Goal: Information Seeking & Learning: Learn about a topic

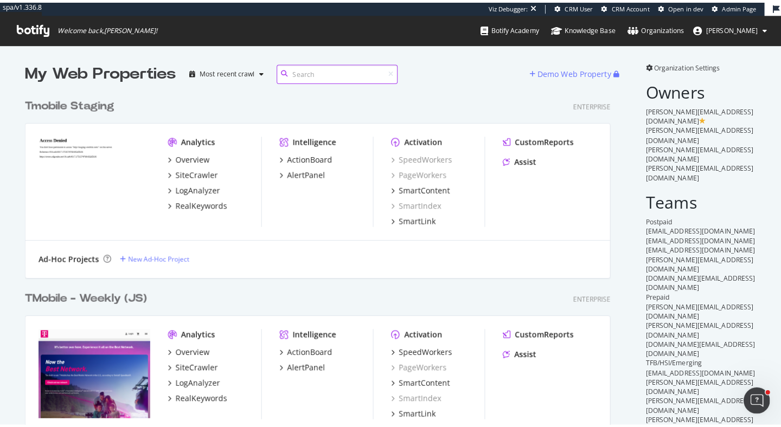
scroll to position [427, 781]
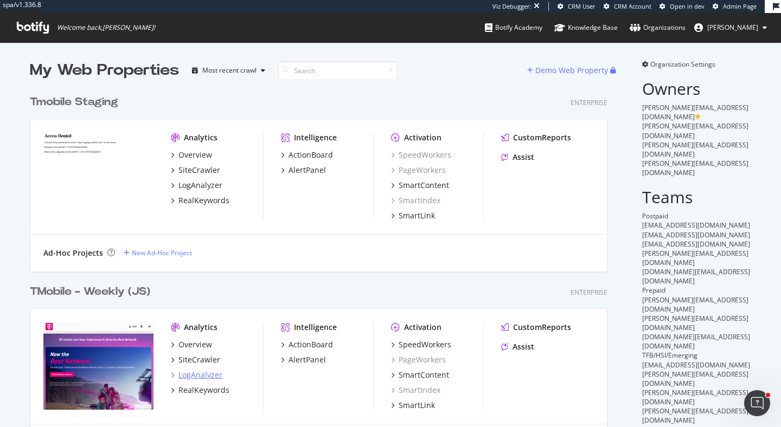
click at [203, 377] on div "LogAnalyzer" at bounding box center [200, 375] width 44 height 11
click at [421, 347] on div "SpeedWorkers" at bounding box center [425, 344] width 53 height 11
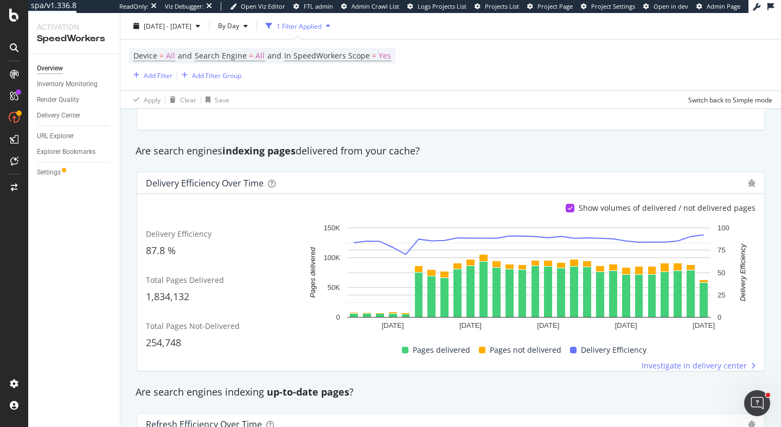
scroll to position [214, 0]
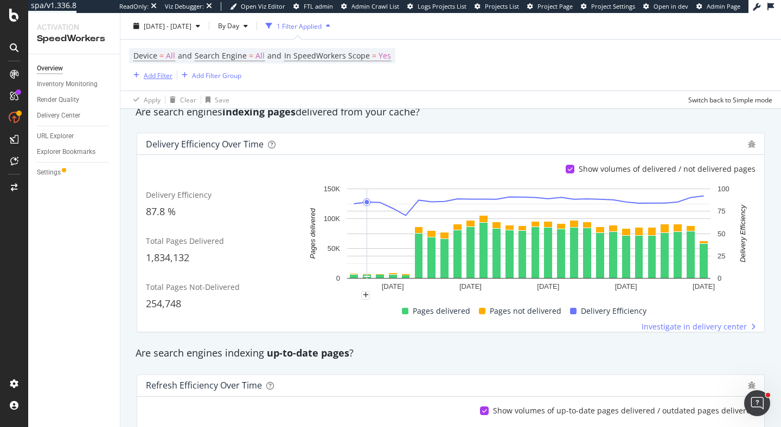
click at [165, 72] on div "Add Filter" at bounding box center [158, 74] width 29 height 9
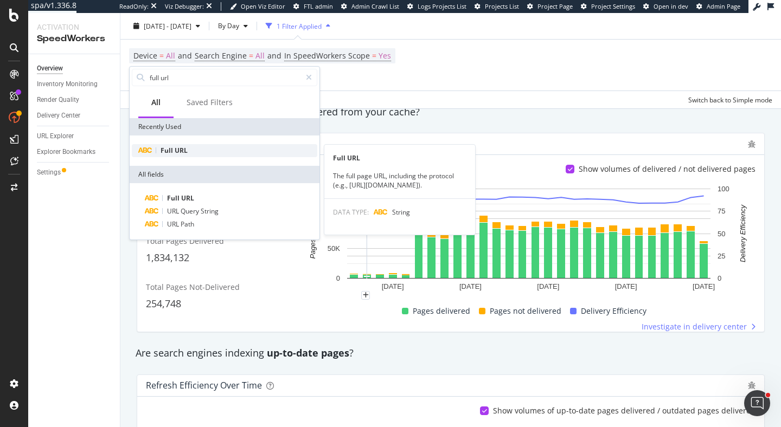
type input "full url"
click at [184, 151] on span "URL" at bounding box center [181, 150] width 13 height 9
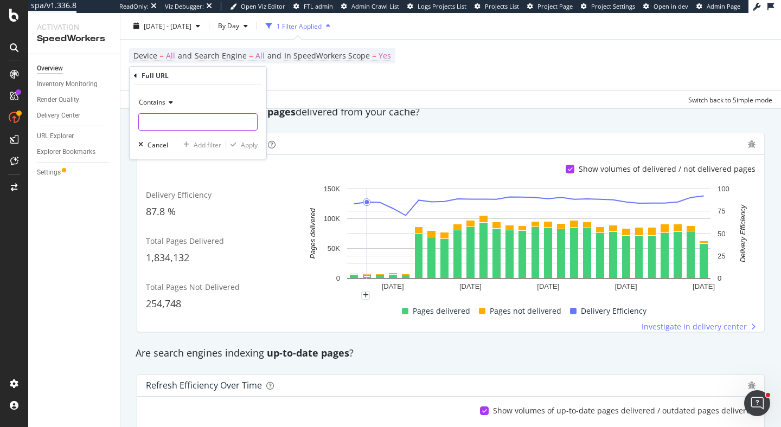
click at [188, 117] on input "text" at bounding box center [198, 121] width 118 height 17
paste input "https://www.t-mobile.com/cell-phone/google-pixel-10"
type input "https://www.t-mobile.com/cell-phone/google-pixel-10"
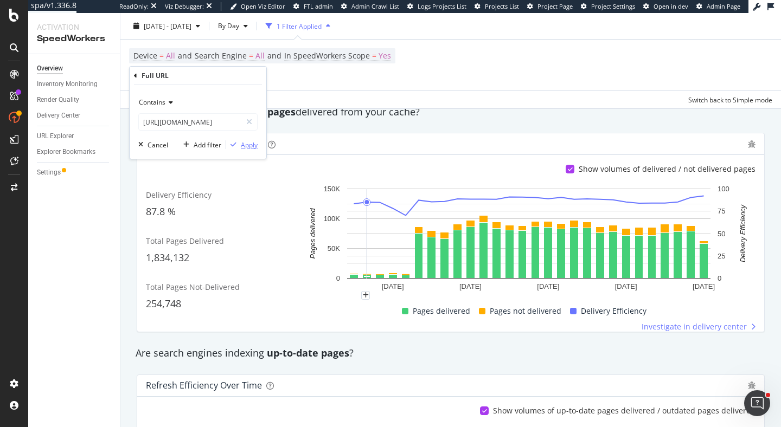
click at [251, 144] on div "Apply" at bounding box center [249, 144] width 17 height 9
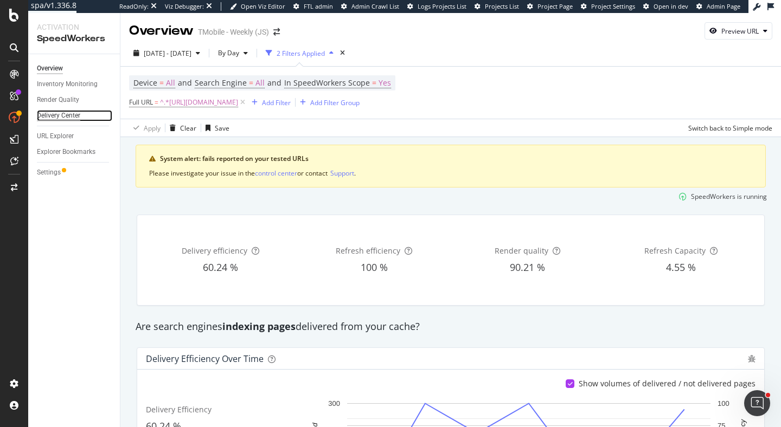
click at [66, 121] on div "Delivery Center" at bounding box center [58, 115] width 43 height 11
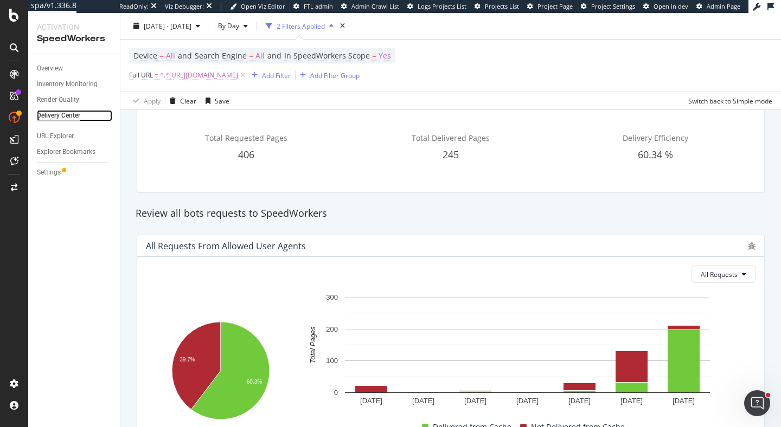
scroll to position [185, 0]
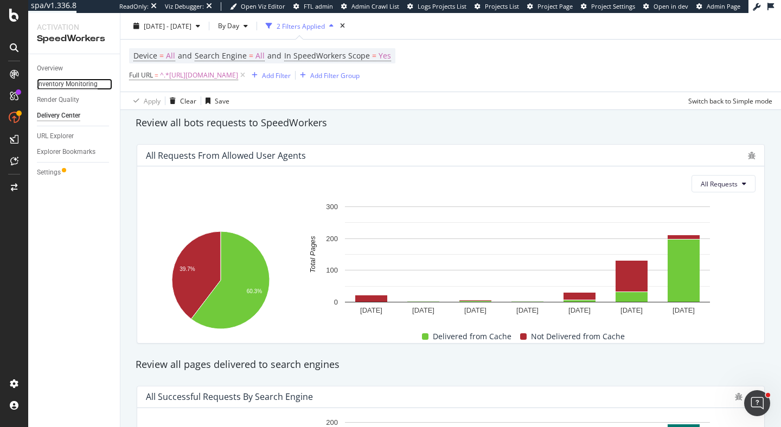
click at [85, 82] on div "Inventory Monitoring" at bounding box center [67, 84] width 61 height 11
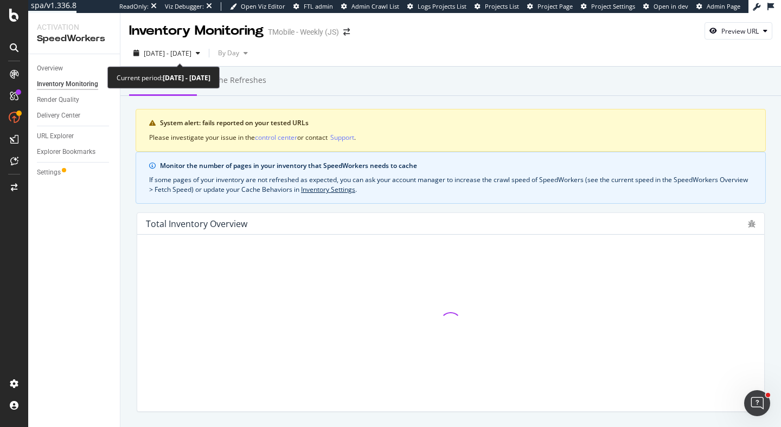
click at [210, 81] on b "2025 Jul. 25th - Aug. 21st" at bounding box center [187, 77] width 48 height 9
click at [254, 85] on div "Cache refreshes" at bounding box center [236, 80] width 61 height 11
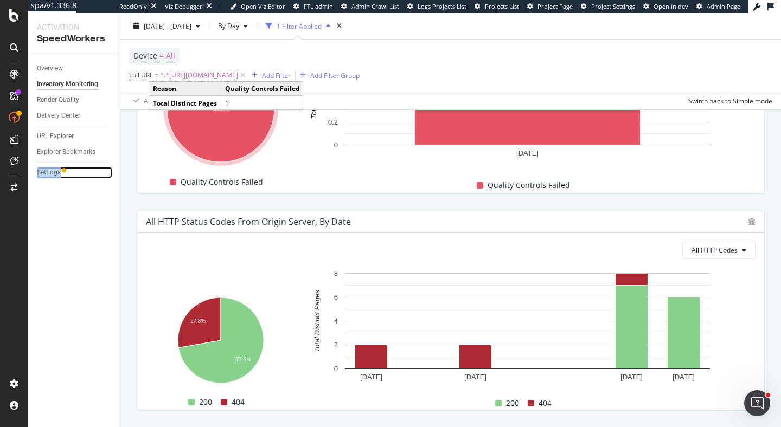
scroll to position [860, 0]
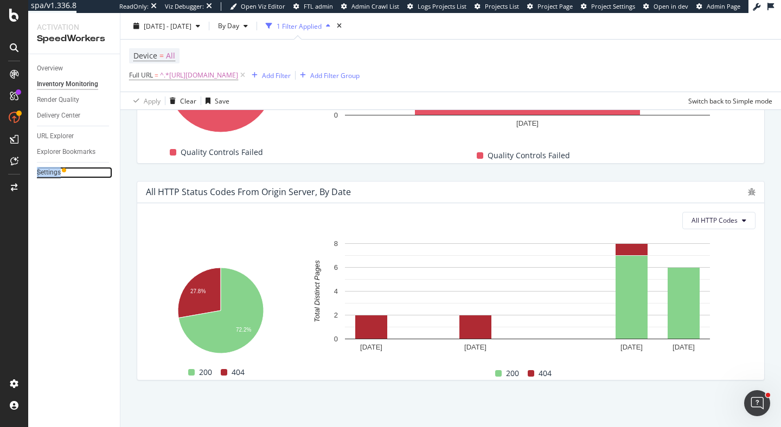
click at [43, 174] on div "Settings" at bounding box center [49, 172] width 24 height 11
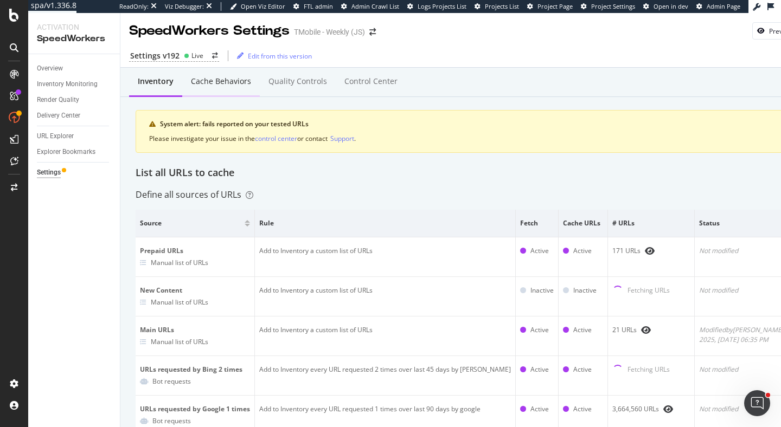
click at [226, 82] on div "Cache behaviors" at bounding box center [221, 81] width 60 height 11
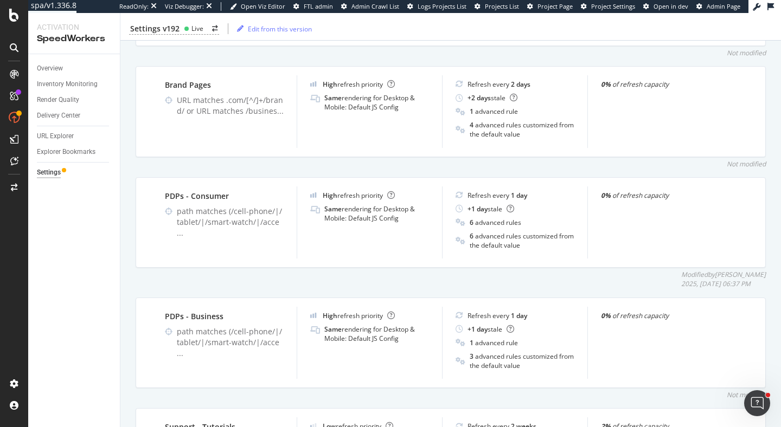
scroll to position [656, 0]
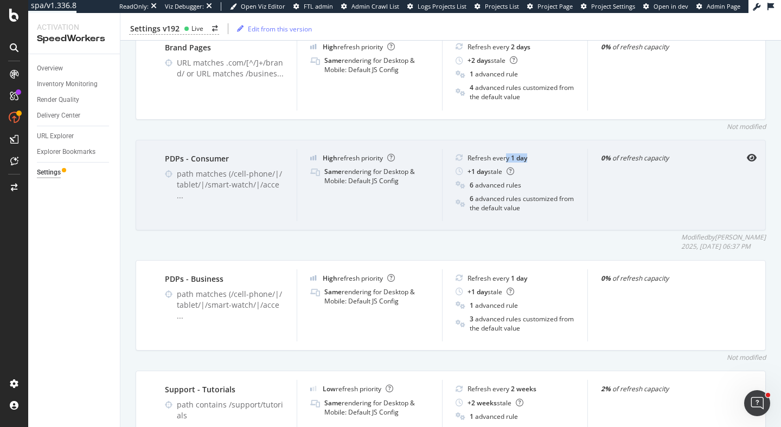
drag, startPoint x: 506, startPoint y: 157, endPoint x: 540, endPoint y: 157, distance: 33.1
click at [540, 157] on div "Refresh every 1 day" at bounding box center [515, 157] width 119 height 9
drag, startPoint x: 465, startPoint y: 172, endPoint x: 504, endPoint y: 176, distance: 38.7
click at [504, 176] on div "+ 1 day stale" at bounding box center [515, 171] width 119 height 9
click at [564, 156] on div "Refresh every 1 day" at bounding box center [515, 157] width 119 height 9
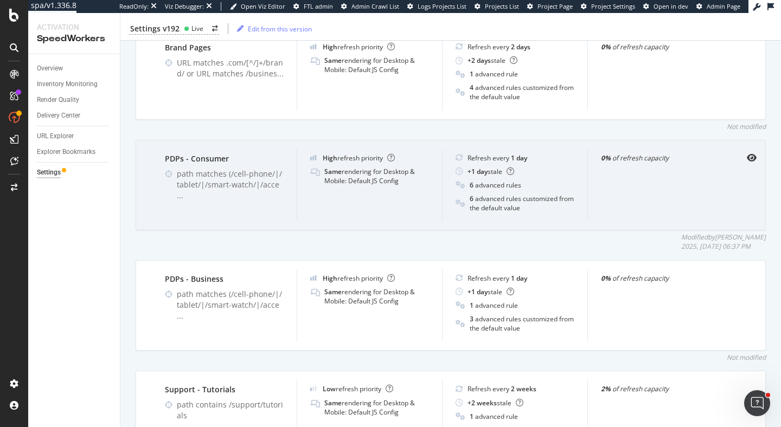
click at [565, 168] on div "+ 1 day stale" at bounding box center [515, 171] width 119 height 9
click at [562, 159] on div "Refresh every 1 day" at bounding box center [515, 157] width 119 height 9
drag, startPoint x: 600, startPoint y: 159, endPoint x: 698, endPoint y: 164, distance: 97.7
click at [698, 164] on div "0% of refresh capacity" at bounding box center [659, 185] width 145 height 73
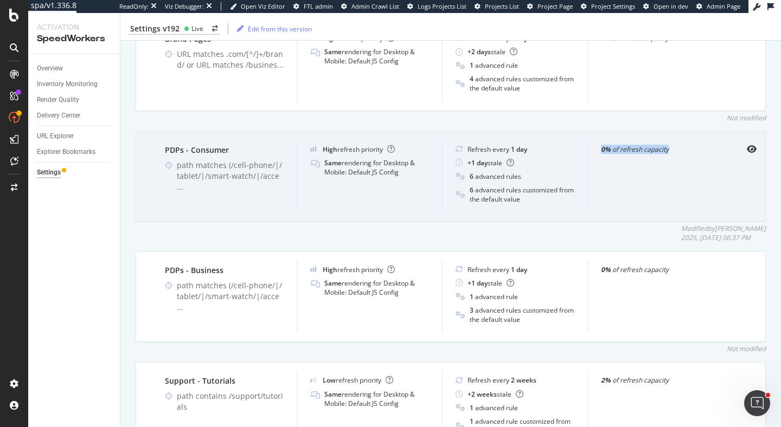
scroll to position [665, 0]
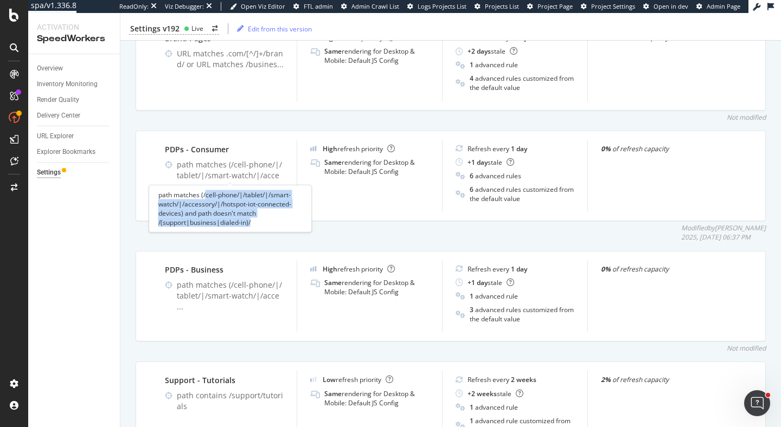
drag, startPoint x: 204, startPoint y: 195, endPoint x: 254, endPoint y: 224, distance: 57.8
click at [254, 224] on div "path matches (/cell-phone/|/tablet/|/smart-watch/|/accessory/|/hotspot-iot-conn…" at bounding box center [230, 208] width 163 height 47
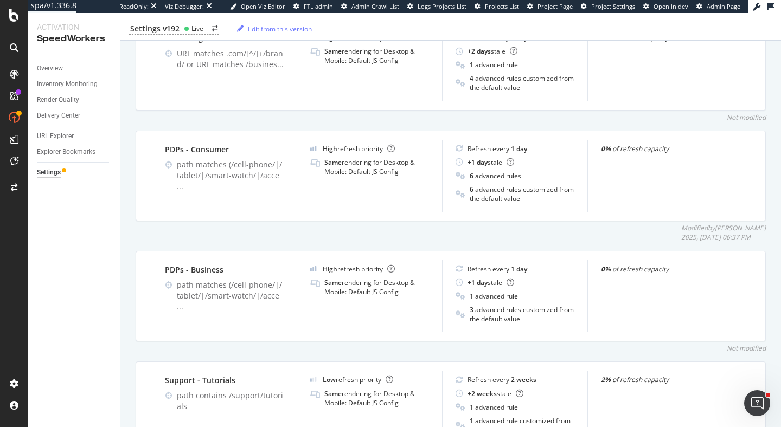
click at [284, 118] on div "Not modified" at bounding box center [451, 117] width 630 height 9
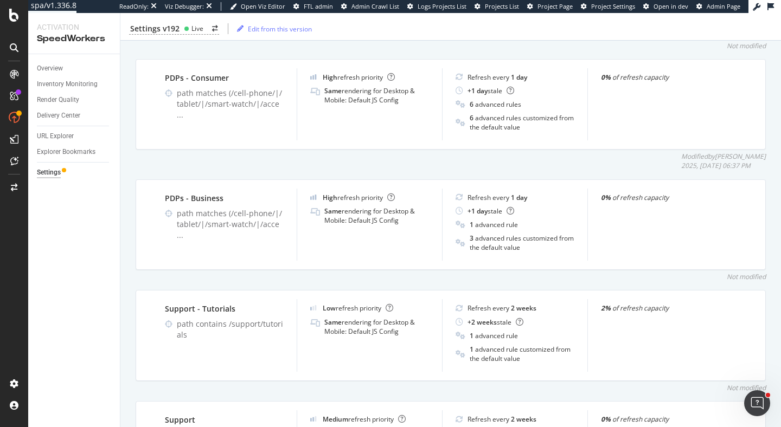
scroll to position [735, 0]
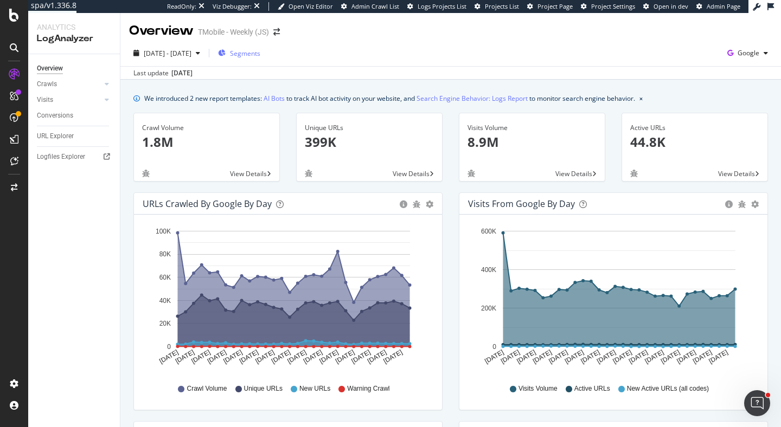
click at [259, 55] on span "Segments" at bounding box center [245, 53] width 30 height 9
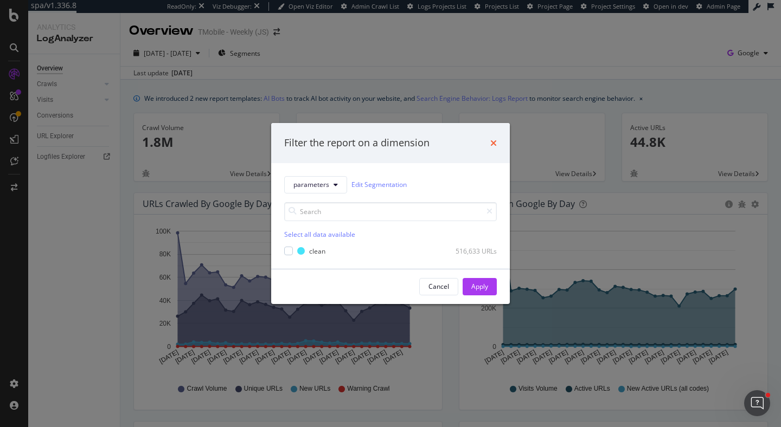
click at [494, 146] on icon "times" at bounding box center [493, 143] width 7 height 9
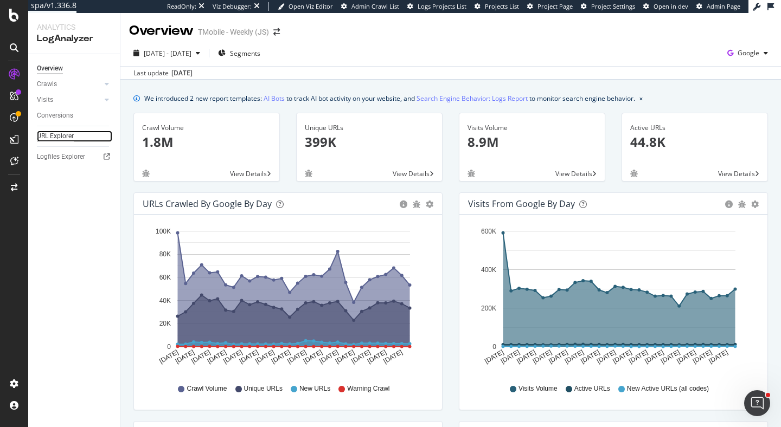
click at [52, 133] on div "URL Explorer" at bounding box center [55, 136] width 37 height 11
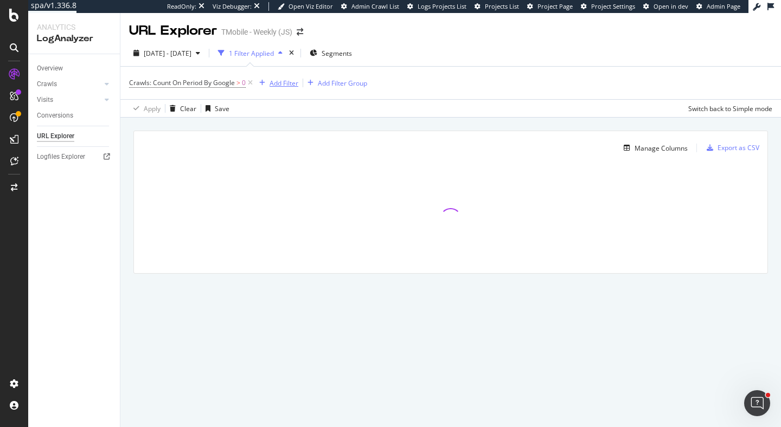
click at [286, 80] on div "Add Filter" at bounding box center [284, 83] width 29 height 9
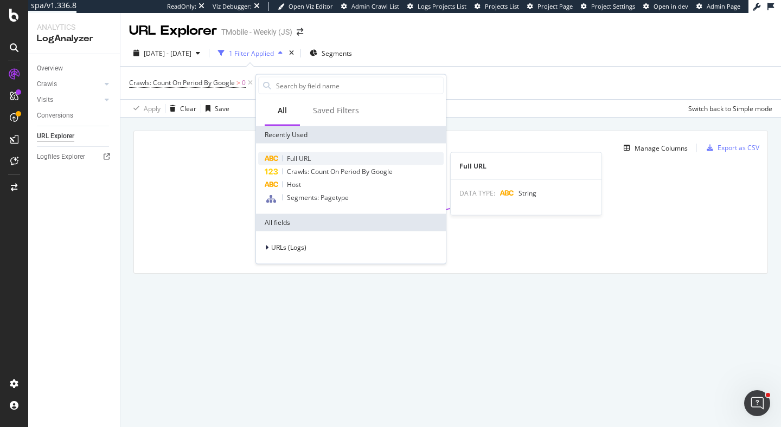
click at [302, 160] on span "Full URL" at bounding box center [299, 158] width 24 height 9
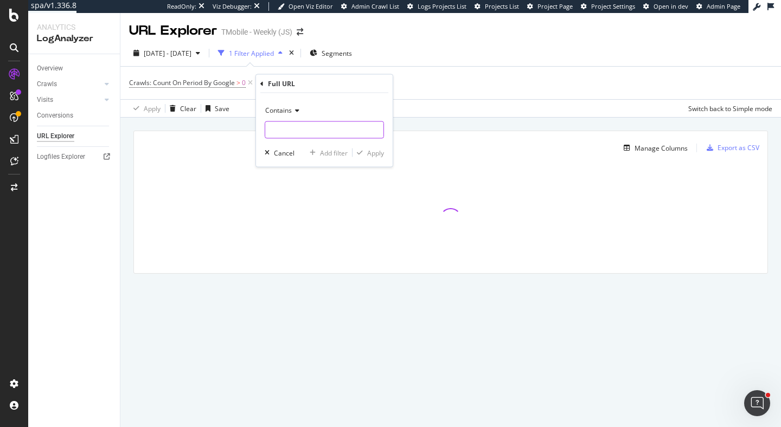
click at [303, 134] on input "text" at bounding box center [324, 129] width 118 height 17
paste input "https://www.t-mobile.com/cell-phone/google-pixel-10"
type input "https://www.t-mobile.com/cell-phone/google-pixel-10"
click at [374, 155] on div "Apply" at bounding box center [375, 152] width 17 height 9
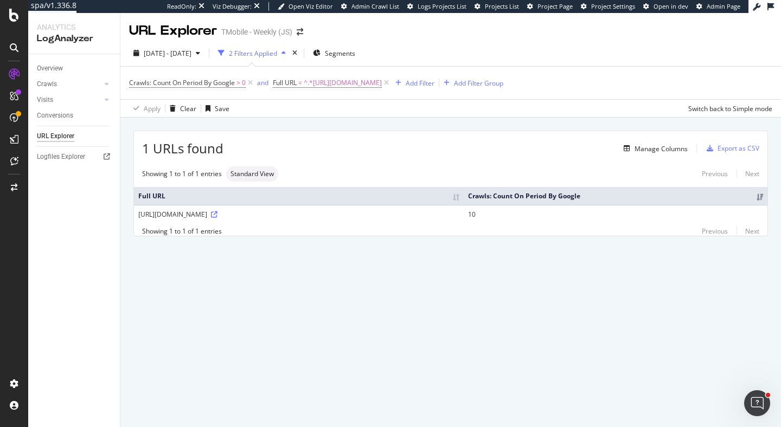
click at [638, 157] on div "1 URLs found Manage Columns Export as CSV" at bounding box center [450, 144] width 633 height 27
click at [641, 149] on div "Manage Columns" at bounding box center [660, 148] width 53 height 9
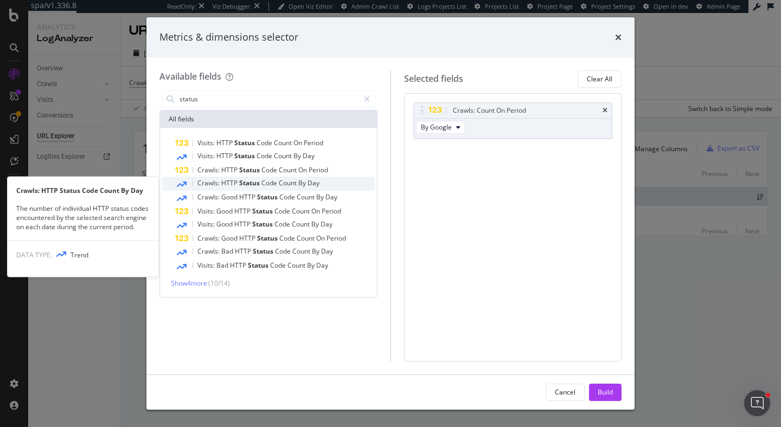
type input "status"
click at [324, 184] on div "Crawls: HTTP Status Code Count By Day" at bounding box center [275, 184] width 200 height 14
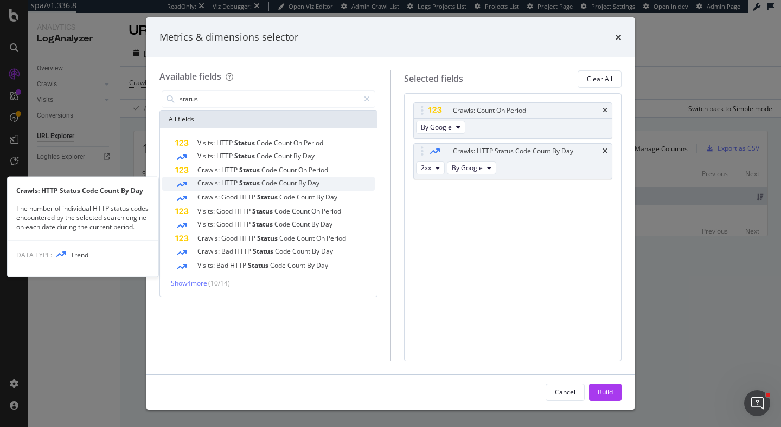
click at [324, 184] on div "Crawls: HTTP Status Code Count By Day" at bounding box center [275, 184] width 200 height 14
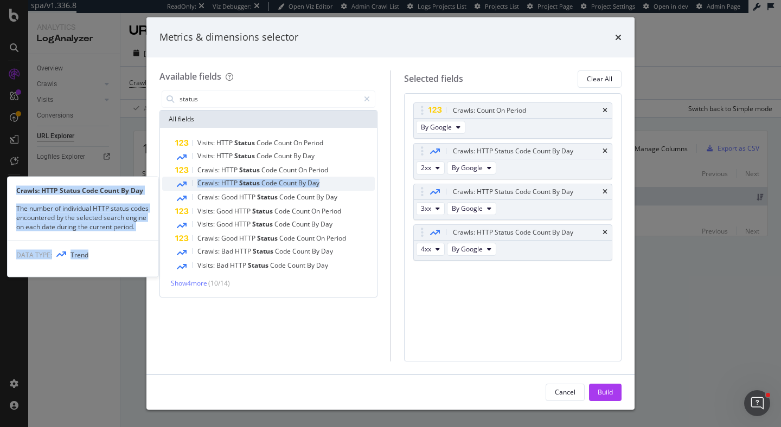
click at [307, 181] on span "By" at bounding box center [302, 182] width 9 height 9
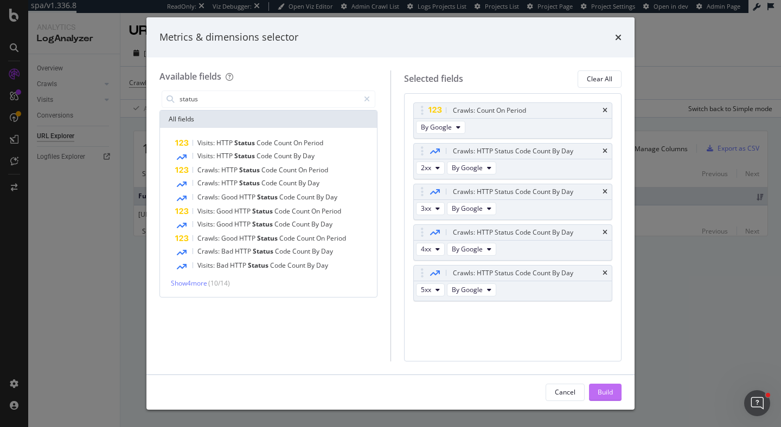
click at [604, 392] on div "Build" at bounding box center [605, 392] width 15 height 9
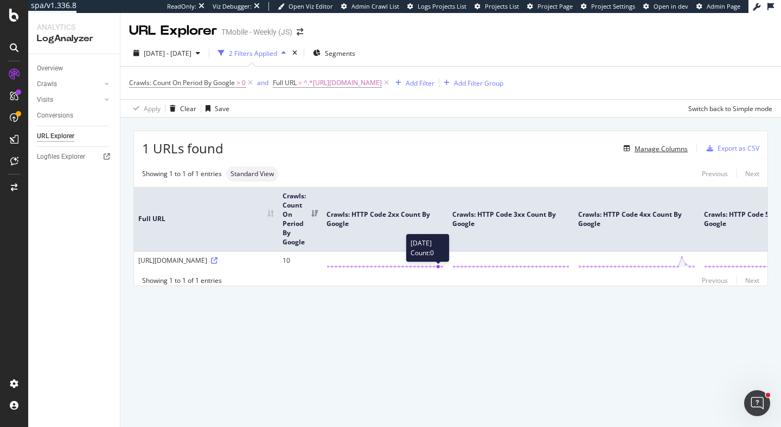
scroll to position [0, 58]
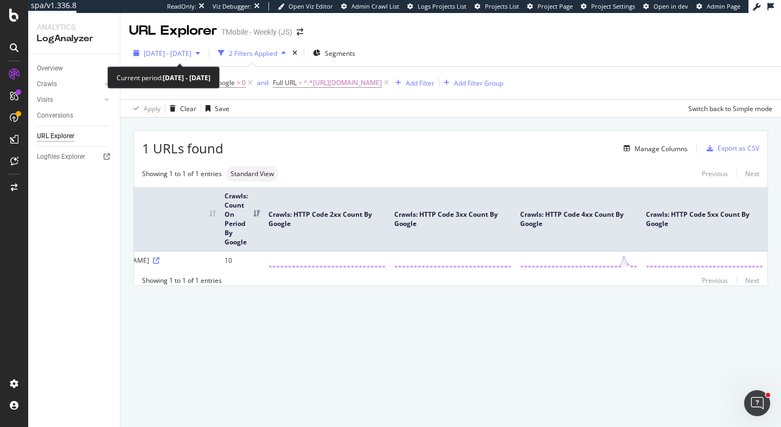
click at [191, 56] on span "[DATE] - [DATE]" at bounding box center [168, 53] width 48 height 9
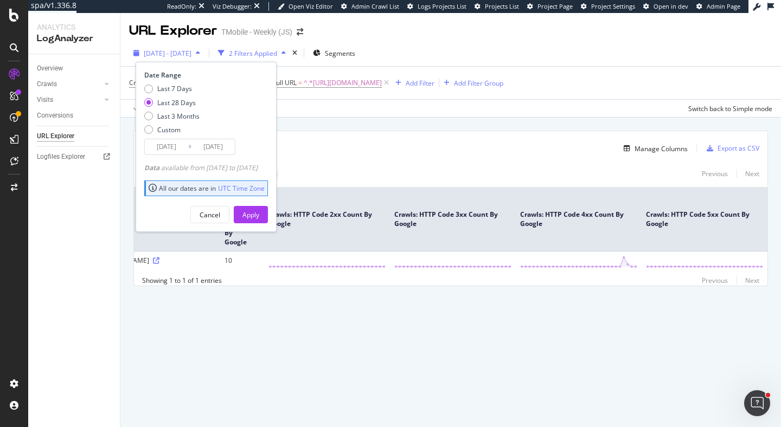
click at [191, 56] on span "[DATE] - [DATE]" at bounding box center [168, 53] width 48 height 9
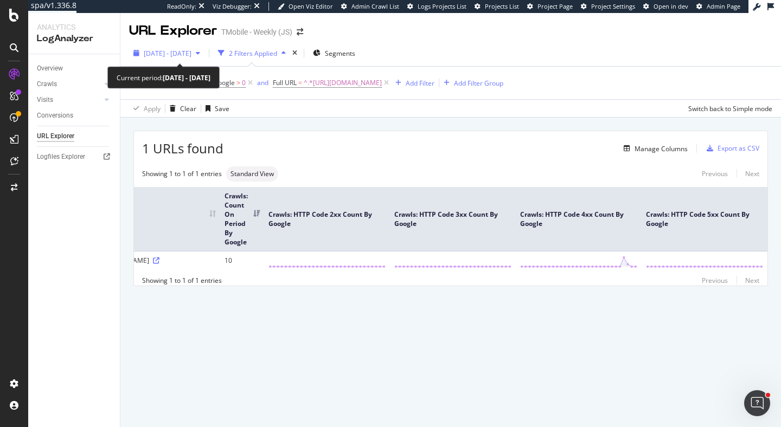
click at [191, 51] on span "[DATE] - [DATE]" at bounding box center [168, 53] width 48 height 9
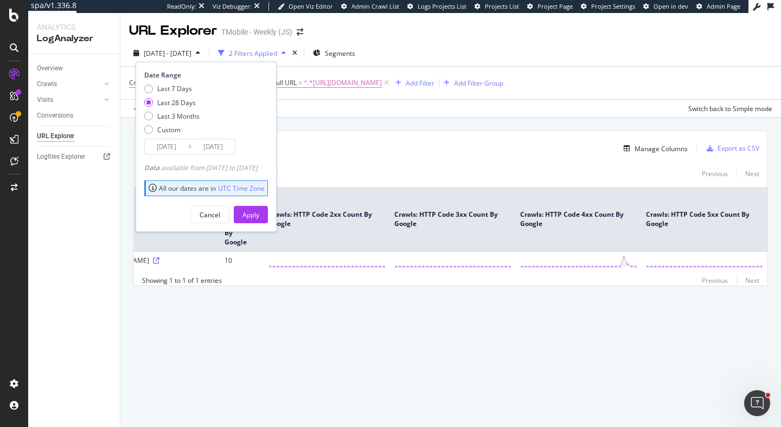
click at [398, 39] on div "URL Explorer TMobile - Weekly (JS)" at bounding box center [450, 26] width 661 height 27
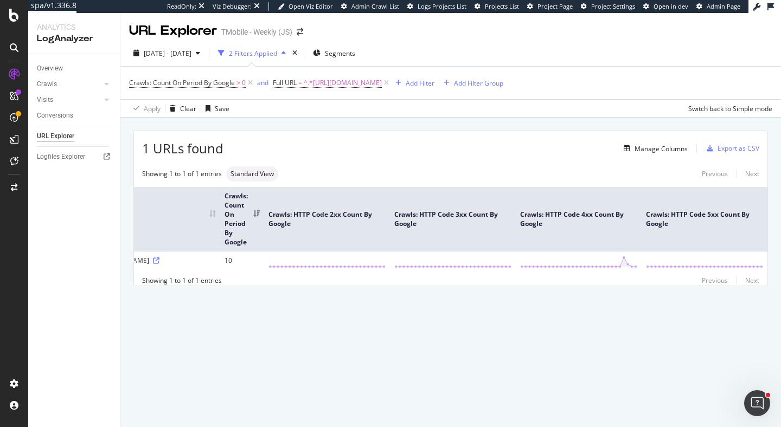
scroll to position [0, 0]
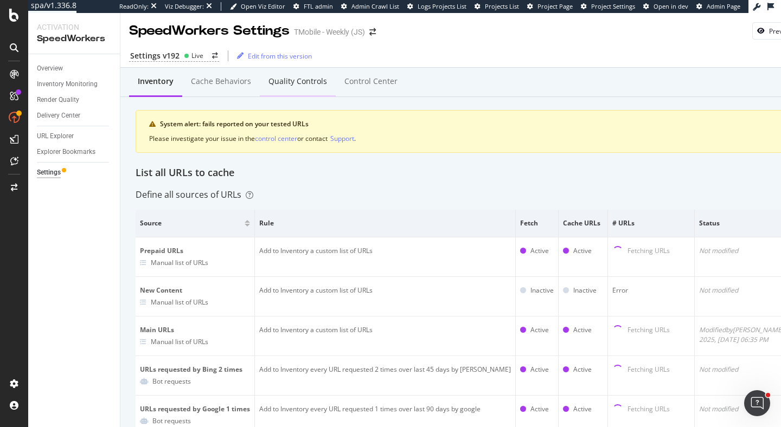
click at [296, 83] on div "Quality Controls" at bounding box center [297, 81] width 59 height 11
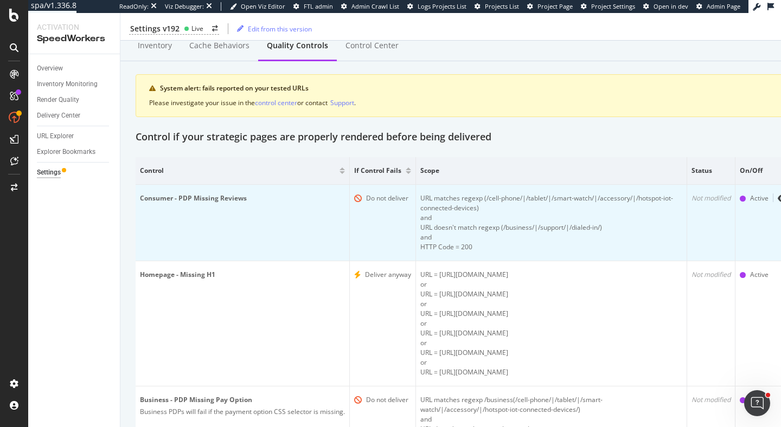
scroll to position [68, 0]
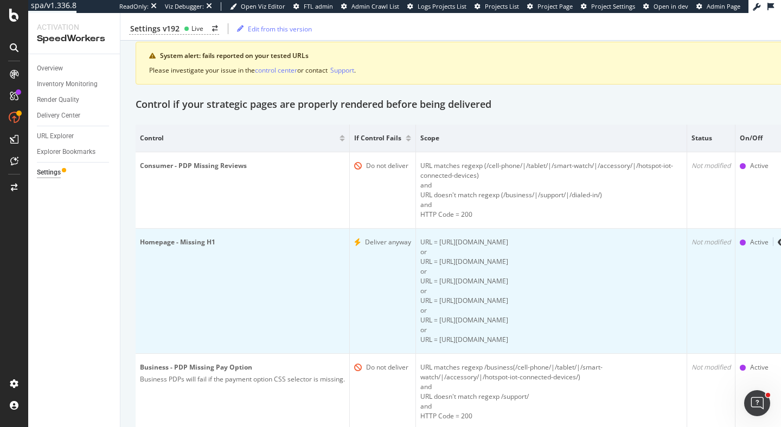
drag, startPoint x: 354, startPoint y: 240, endPoint x: 399, endPoint y: 244, distance: 44.6
click at [399, 244] on div "Deliver anyway" at bounding box center [382, 243] width 57 height 10
drag, startPoint x: 412, startPoint y: 243, endPoint x: 311, endPoint y: 243, distance: 100.9
click at [311, 243] on tr "Homepage - Missing H1 Deliver anyway URL = https://www.t-mobile.com/ or URL = h…" at bounding box center [466, 291] width 661 height 125
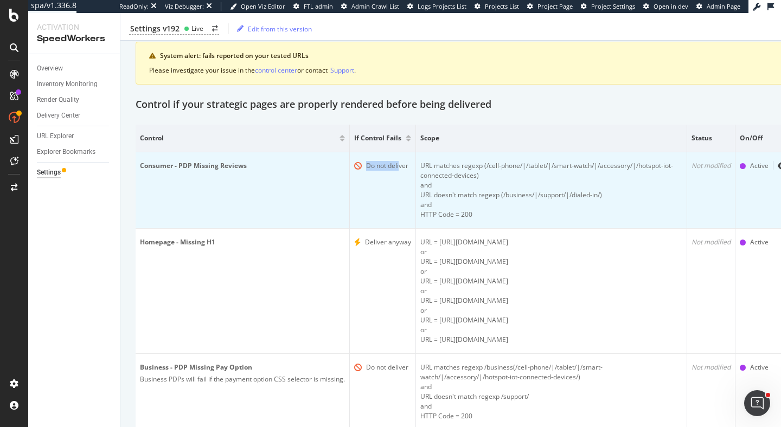
drag, startPoint x: 368, startPoint y: 168, endPoint x: 400, endPoint y: 168, distance: 31.5
click at [400, 168] on div "Do not deliver" at bounding box center [387, 166] width 42 height 10
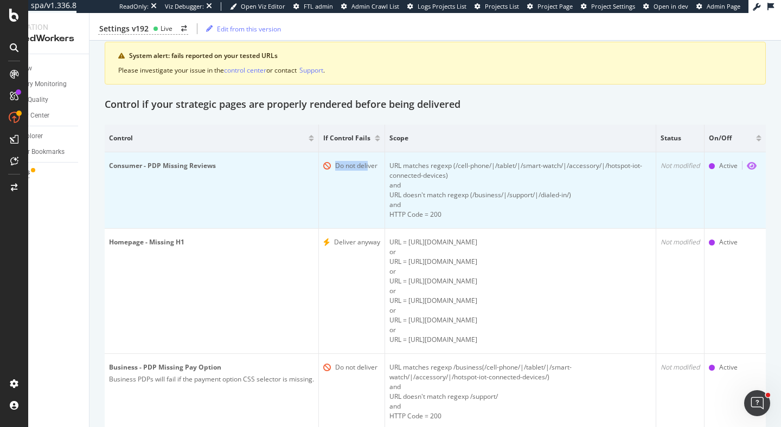
click at [749, 168] on icon "eye" at bounding box center [752, 166] width 10 height 9
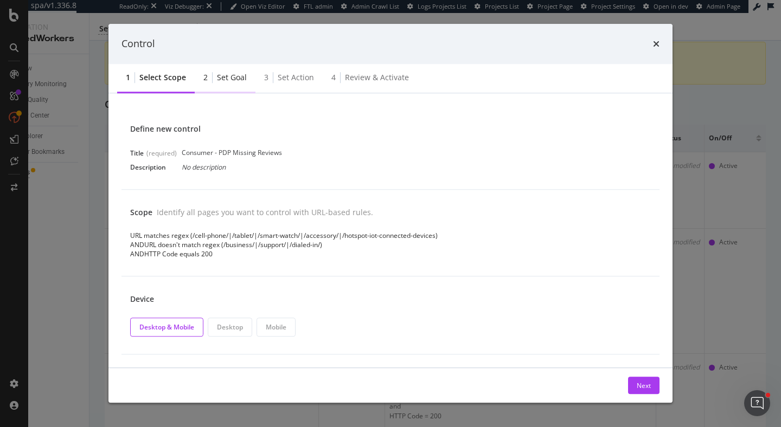
click at [231, 79] on div "Set goal" at bounding box center [232, 77] width 30 height 11
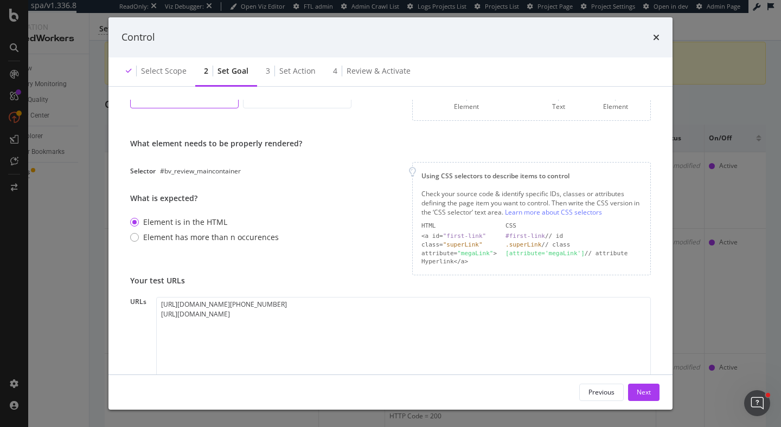
scroll to position [72, 0]
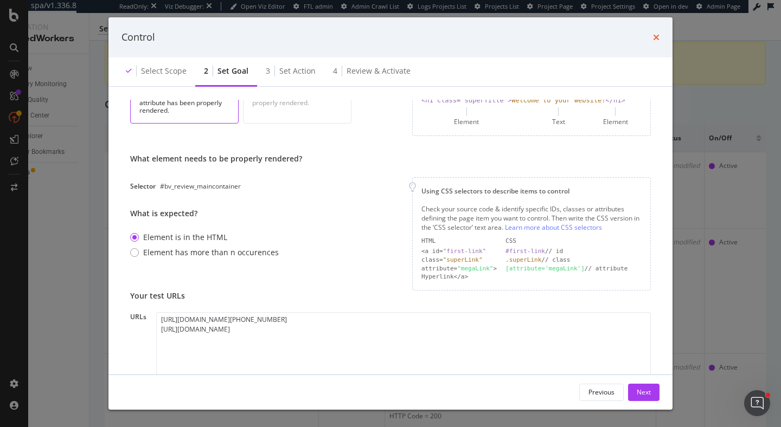
click at [656, 37] on icon "times" at bounding box center [656, 37] width 7 height 9
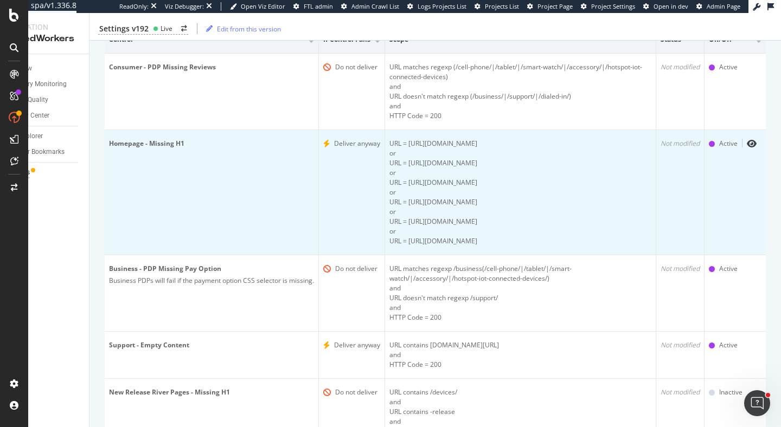
scroll to position [184, 0]
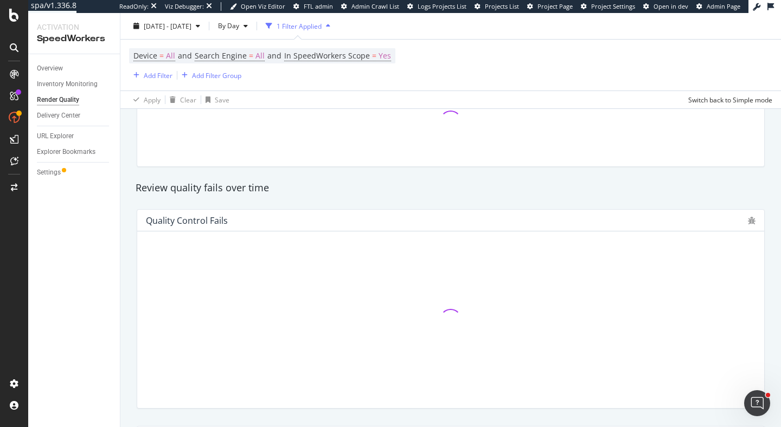
scroll to position [166, 0]
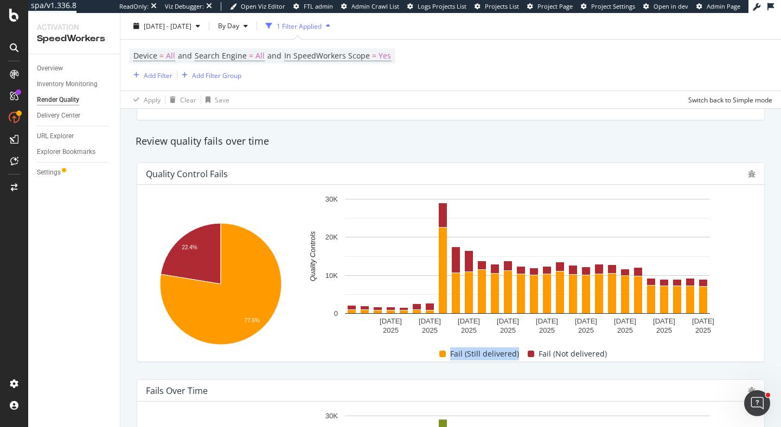
drag, startPoint x: 453, startPoint y: 357, endPoint x: 519, endPoint y: 356, distance: 66.2
click at [519, 356] on div "Fail (Still delivered)" at bounding box center [479, 354] width 88 height 13
drag, startPoint x: 541, startPoint y: 356, endPoint x: 608, endPoint y: 357, distance: 67.3
click at [608, 357] on div "Fail (Not delivered)" at bounding box center [567, 354] width 88 height 13
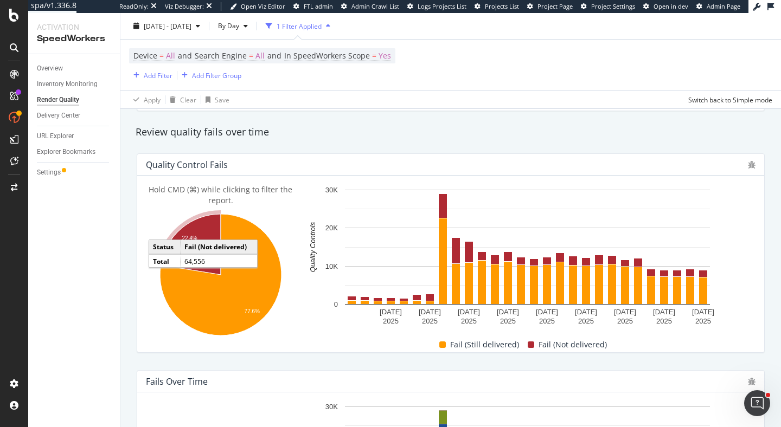
click at [195, 229] on icon "A chart." at bounding box center [191, 244] width 60 height 61
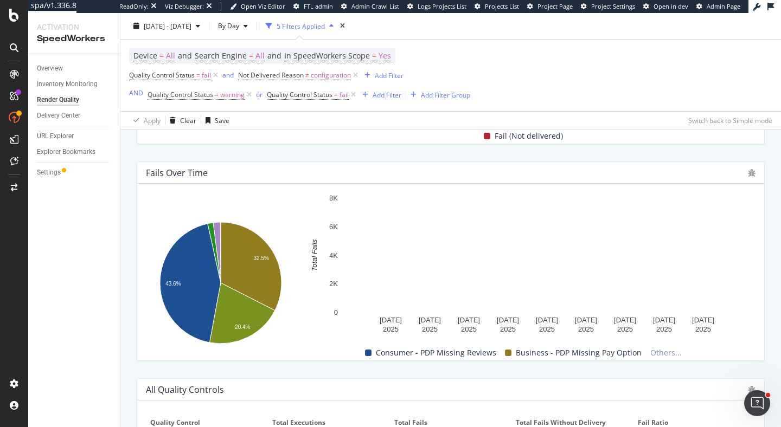
scroll to position [415, 0]
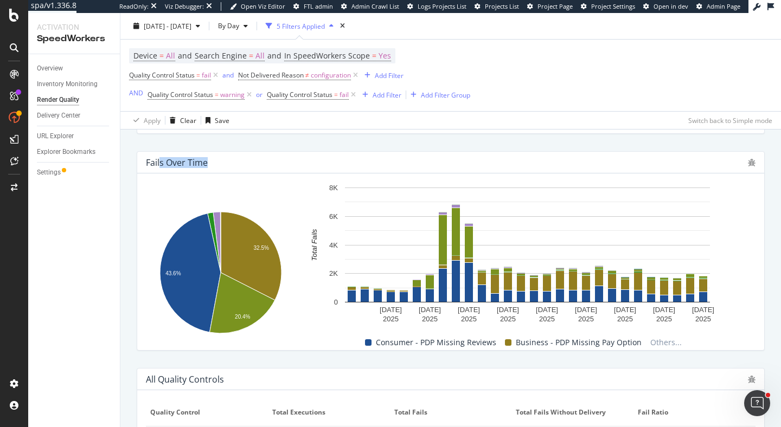
drag, startPoint x: 161, startPoint y: 161, endPoint x: 253, endPoint y: 165, distance: 92.3
click at [254, 165] on div "Fails Over Time" at bounding box center [444, 162] width 597 height 11
click at [253, 165] on div "Fails Over Time" at bounding box center [444, 162] width 597 height 11
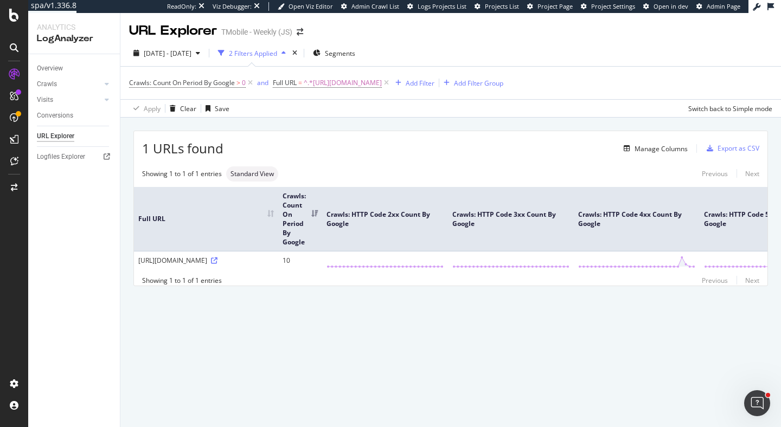
scroll to position [0, 58]
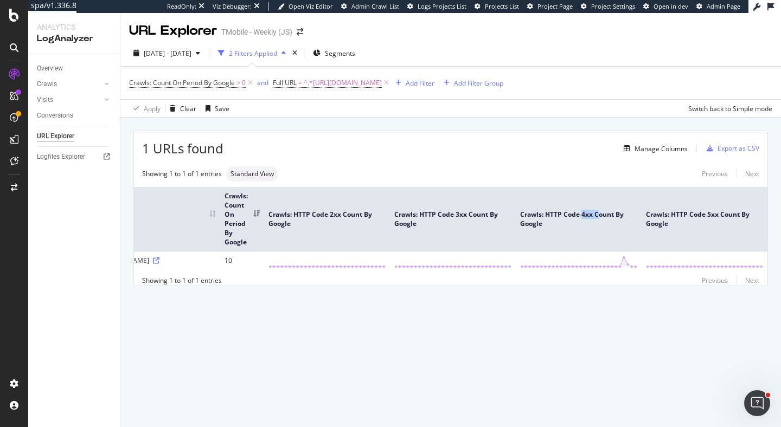
drag, startPoint x: 581, startPoint y: 211, endPoint x: 600, endPoint y: 212, distance: 19.0
click at [600, 212] on th "Crawls: HTTP Code 4xx Count By Google" at bounding box center [579, 219] width 126 height 65
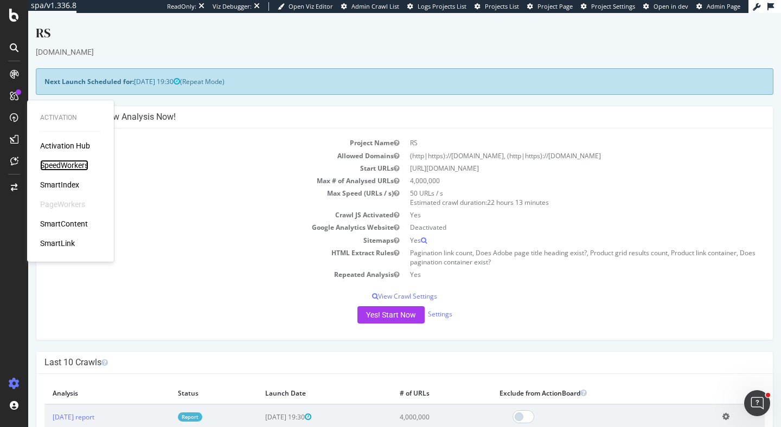
click at [62, 167] on div "SpeedWorkers" at bounding box center [64, 165] width 48 height 11
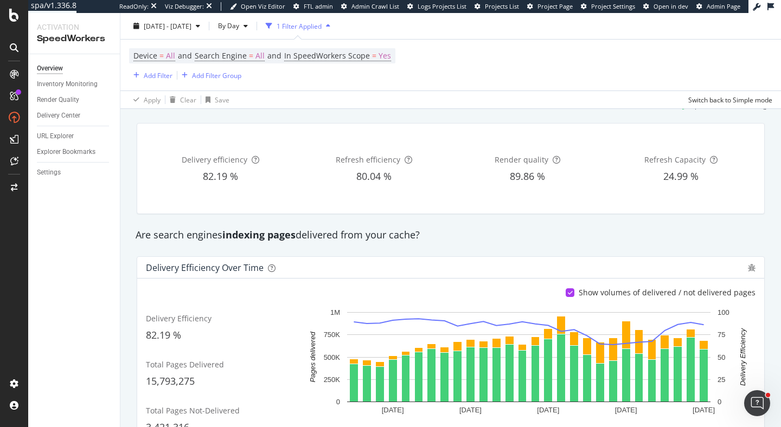
scroll to position [19, 0]
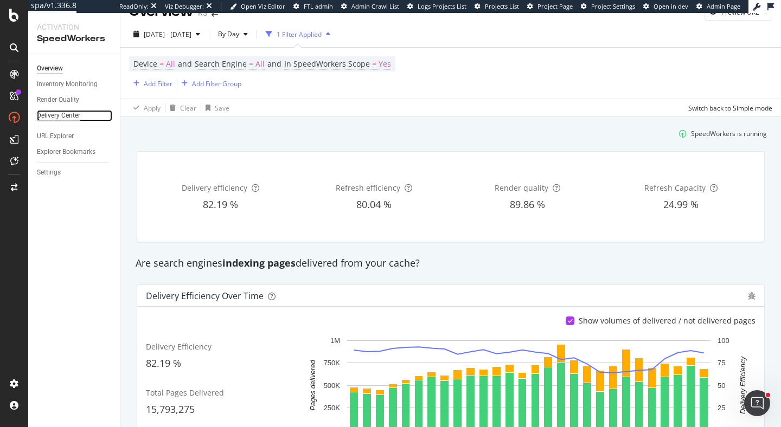
click at [72, 117] on div "Delivery Center" at bounding box center [58, 115] width 43 height 11
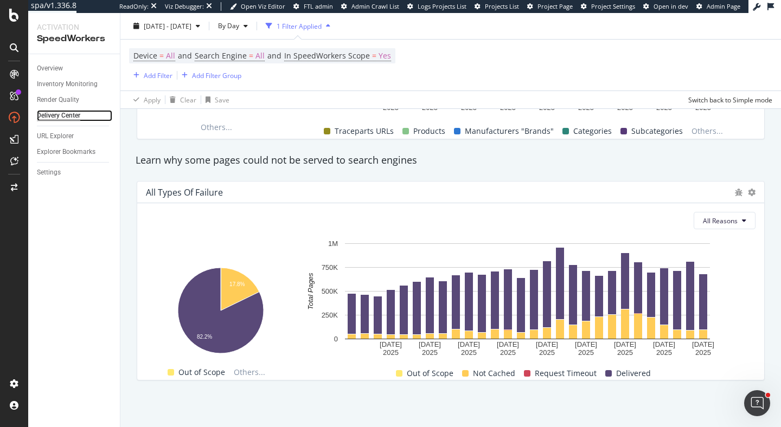
scroll to position [1001, 0]
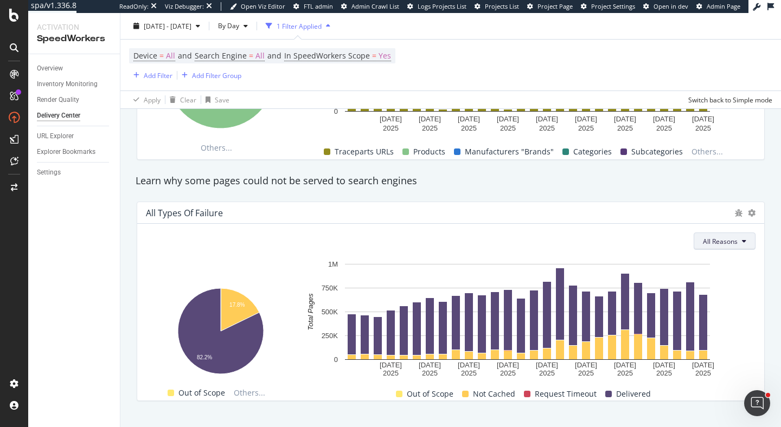
click at [737, 243] on span "All Reasons" at bounding box center [720, 241] width 35 height 9
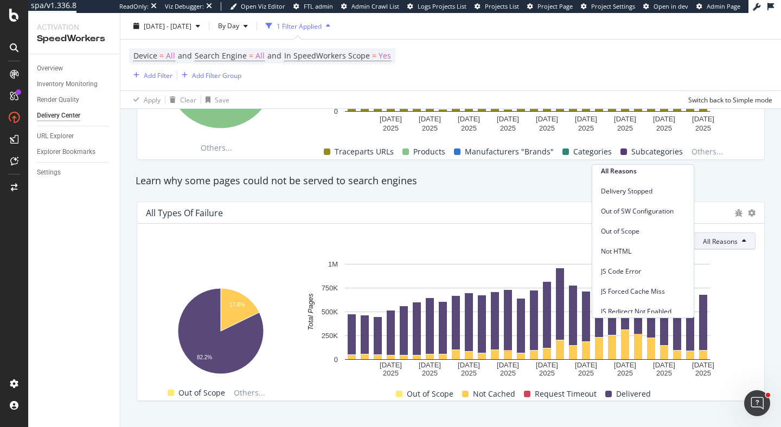
scroll to position [0, 0]
click at [493, 184] on div "Learn why some pages could not be served to search engines" at bounding box center [450, 181] width 641 height 14
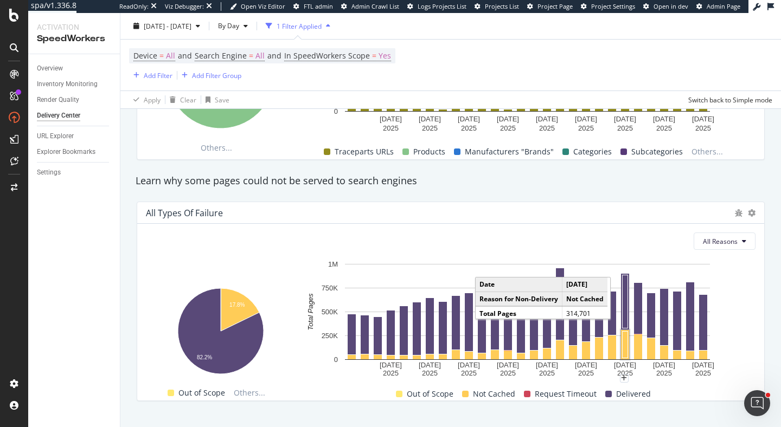
click at [627, 347] on rect "A chart." at bounding box center [625, 345] width 5 height 27
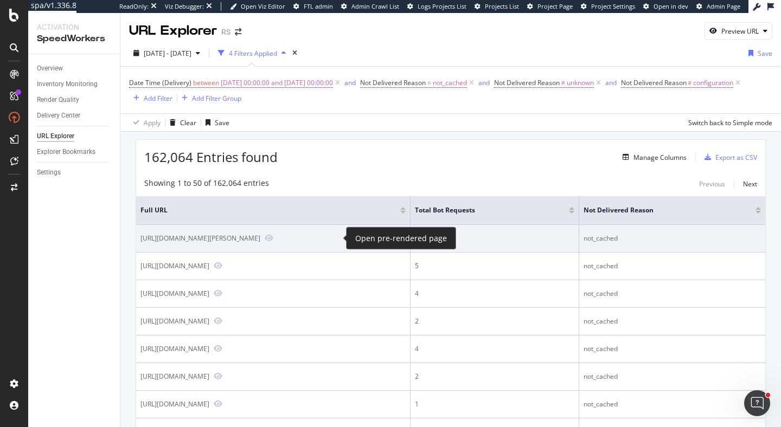
click at [273, 239] on span at bounding box center [266, 239] width 13 height 10
click at [273, 236] on icon "Preview https://us.rs-online.com/product/norgren/k71da00/70600542/" at bounding box center [269, 238] width 9 height 8
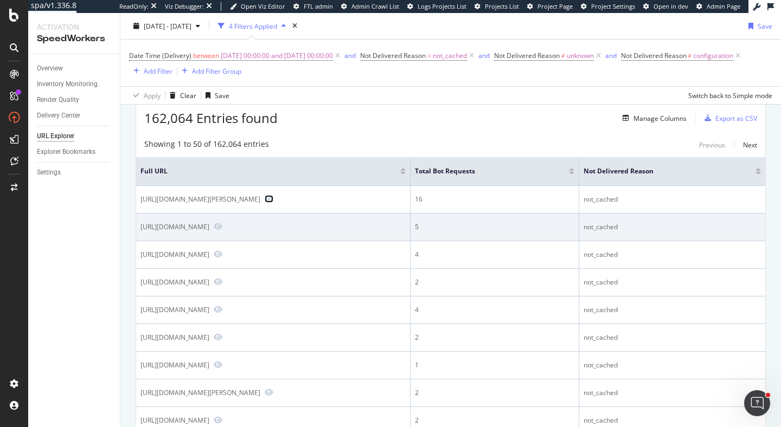
scroll to position [39, 0]
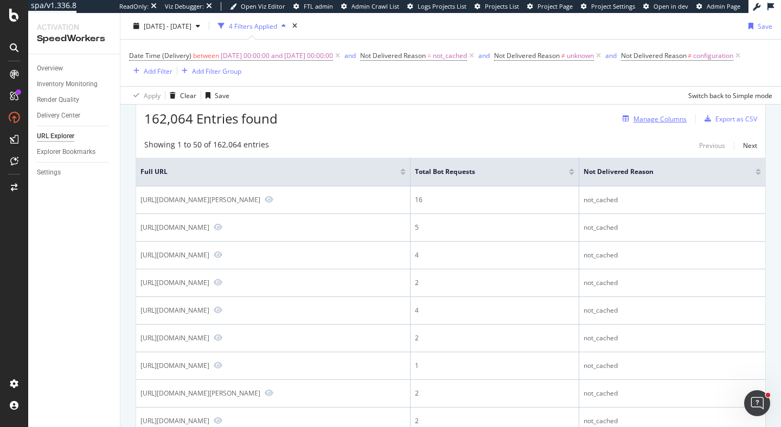
click at [659, 119] on div "Manage Columns" at bounding box center [659, 118] width 53 height 9
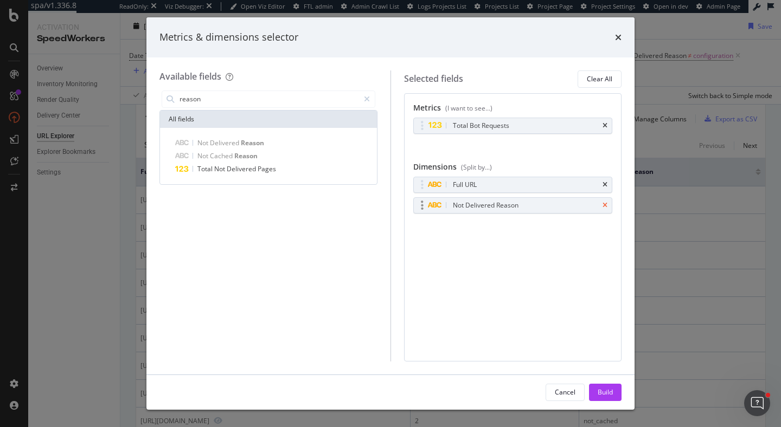
type input "reason"
click at [604, 206] on icon "times" at bounding box center [604, 205] width 5 height 7
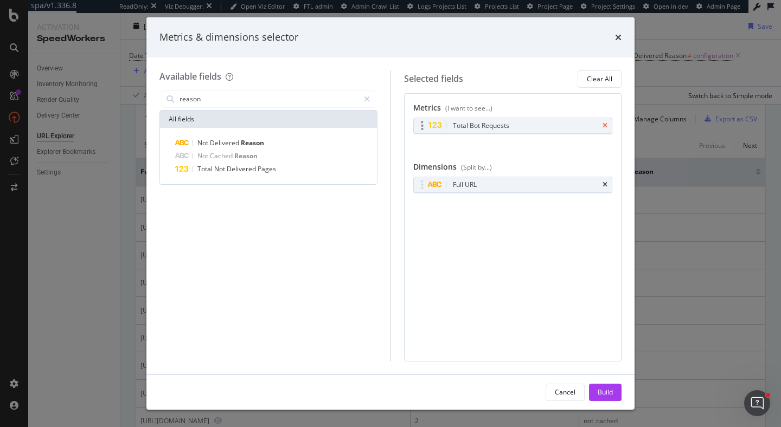
click at [605, 125] on icon "times" at bounding box center [604, 126] width 5 height 7
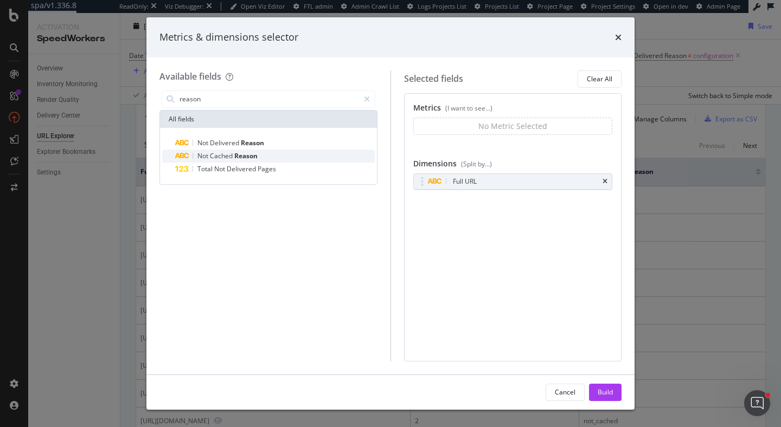
click at [265, 160] on div "Not Cached Reason" at bounding box center [275, 156] width 200 height 13
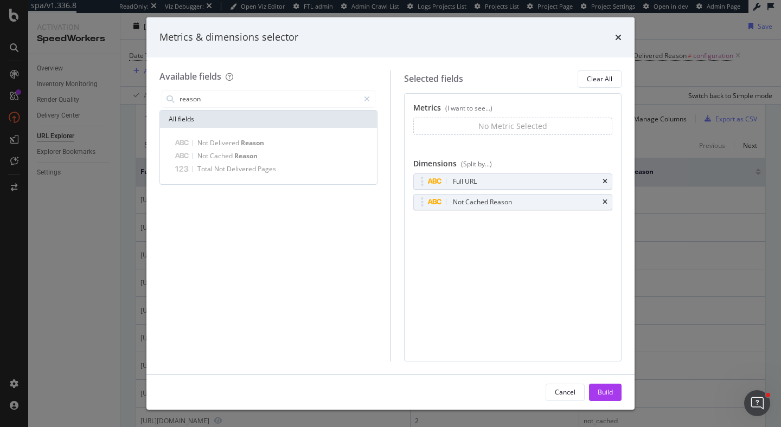
click at [602, 393] on div "Build" at bounding box center [605, 392] width 15 height 9
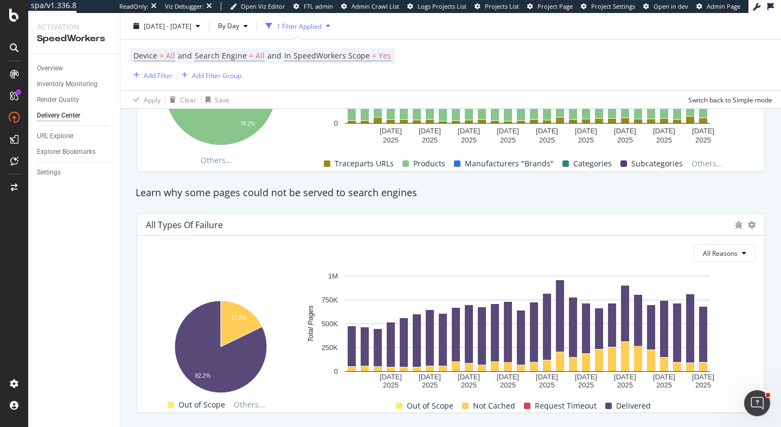
scroll to position [1022, 0]
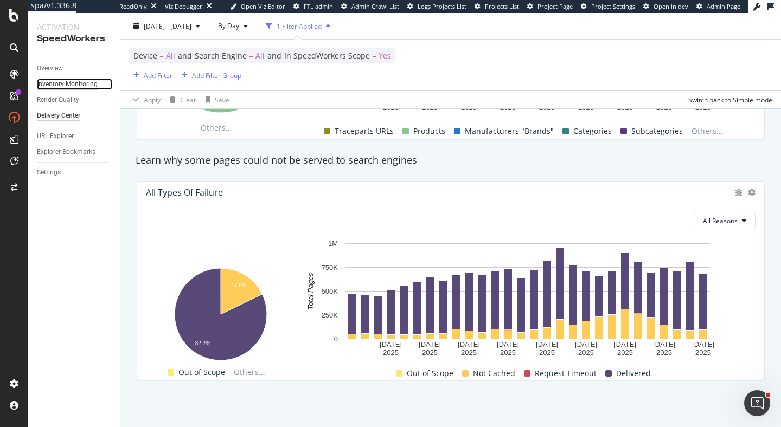
click at [74, 85] on div "Inventory Monitoring" at bounding box center [67, 84] width 61 height 11
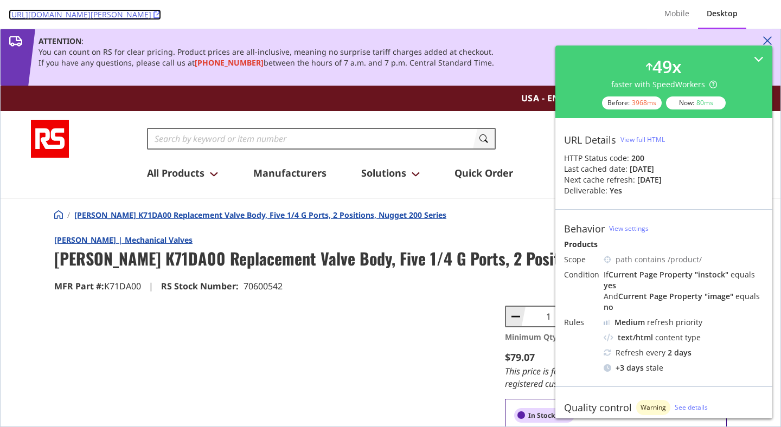
click at [161, 16] on icon at bounding box center [157, 15] width 8 height 8
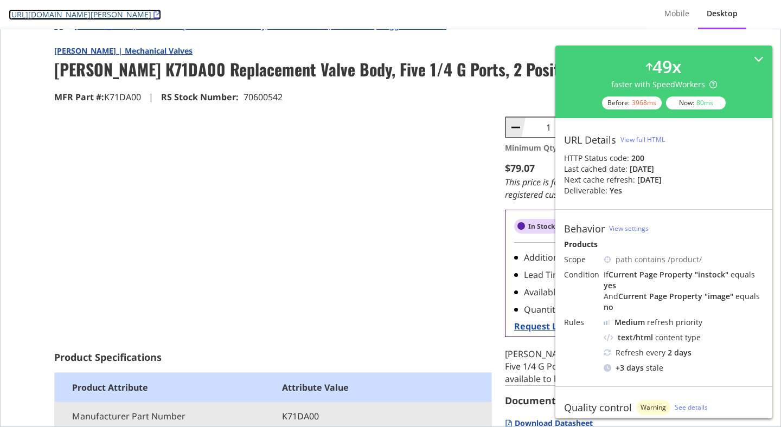
scroll to position [307, 0]
